Goal: Task Accomplishment & Management: Use online tool/utility

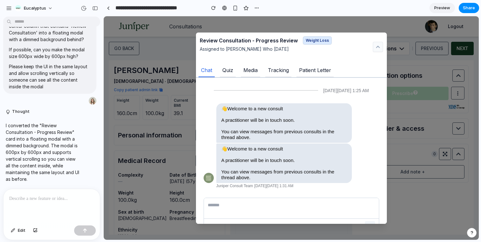
click at [222, 70] on li "Quiz" at bounding box center [228, 69] width 16 height 16
click at [229, 73] on p "Quiz" at bounding box center [227, 70] width 11 height 8
click at [242, 70] on li "Media" at bounding box center [250, 69] width 19 height 16
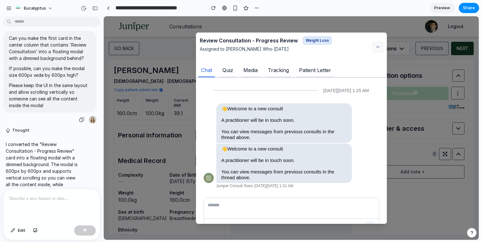
scroll to position [54, 0]
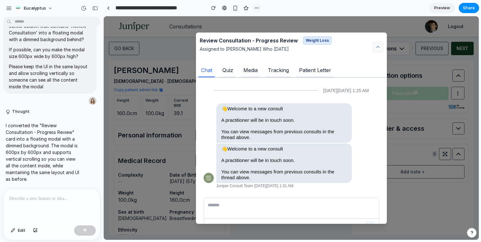
click at [257, 8] on div "button" at bounding box center [256, 7] width 5 height 5
click at [281, 9] on div "Duplicate Delete" at bounding box center [240, 121] width 481 height 242
click at [15, 230] on div "button" at bounding box center [13, 230] width 4 height 4
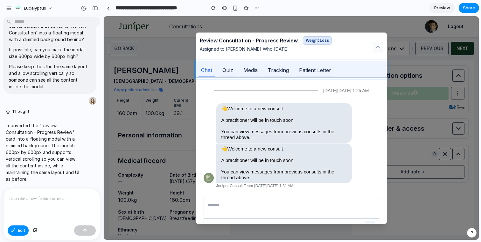
click at [215, 69] on div at bounding box center [291, 128] width 375 height 223
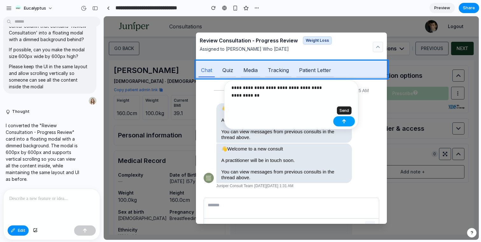
click at [343, 121] on div "button" at bounding box center [344, 121] width 4 height 4
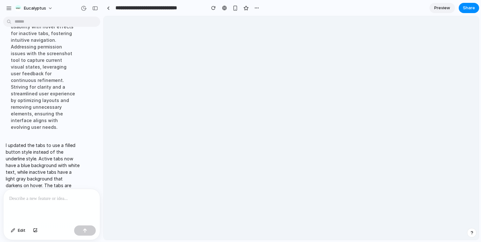
scroll to position [0, 0]
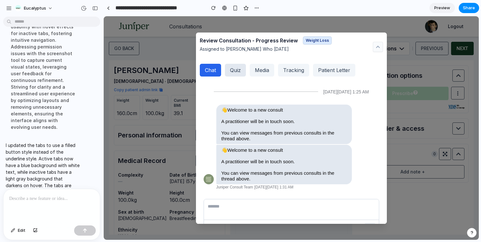
click at [238, 72] on p "Quiz" at bounding box center [235, 70] width 11 height 8
click at [243, 74] on li "Quiz" at bounding box center [235, 70] width 21 height 13
click at [263, 70] on p "Media" at bounding box center [262, 70] width 14 height 8
click at [237, 68] on p "Quiz" at bounding box center [235, 70] width 11 height 8
click at [292, 69] on li "Tracking" at bounding box center [293, 70] width 31 height 13
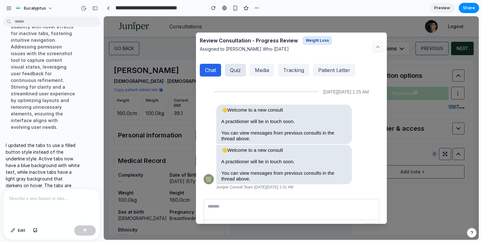
click at [235, 68] on p "Quiz" at bounding box center [235, 70] width 11 height 8
click at [266, 68] on p "Media" at bounding box center [262, 70] width 14 height 8
click at [237, 68] on p "Quiz" at bounding box center [235, 70] width 11 height 8
click at [236, 67] on p "Quiz" at bounding box center [235, 70] width 11 height 8
click at [235, 70] on p "Quiz" at bounding box center [235, 70] width 11 height 8
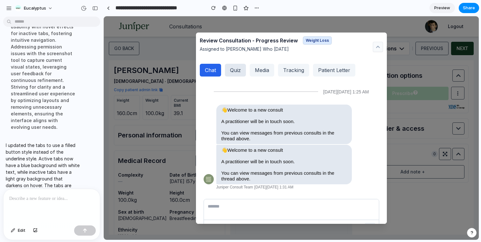
click at [234, 72] on p "Quiz" at bounding box center [235, 70] width 11 height 8
click at [211, 72] on li "Chat" at bounding box center [210, 70] width 21 height 13
click at [247, 56] on div "Assigned to [PERSON_NAME] Who [DATE]" at bounding box center [266, 51] width 132 height 11
click at [255, 56] on div "Assigned to [PERSON_NAME] Who [DATE]" at bounding box center [266, 51] width 132 height 11
